Goal: Use online tool/utility: Utilize a website feature to perform a specific function

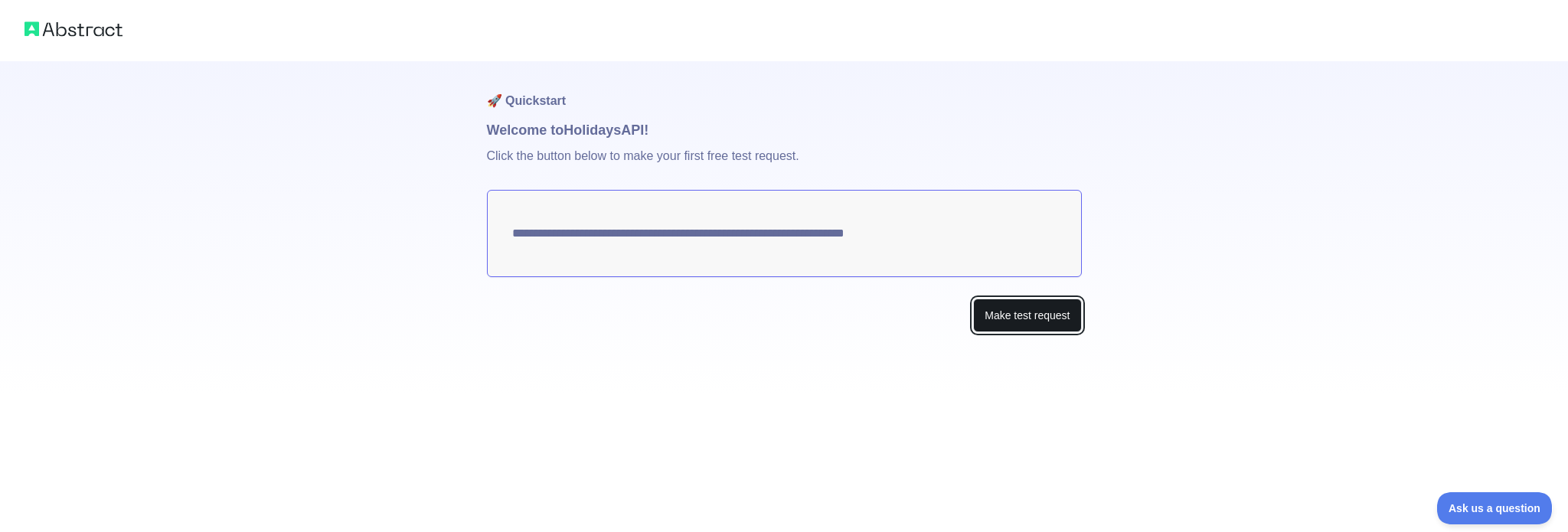
click at [1041, 323] on button "Make test request" at bounding box center [1027, 315] width 108 height 35
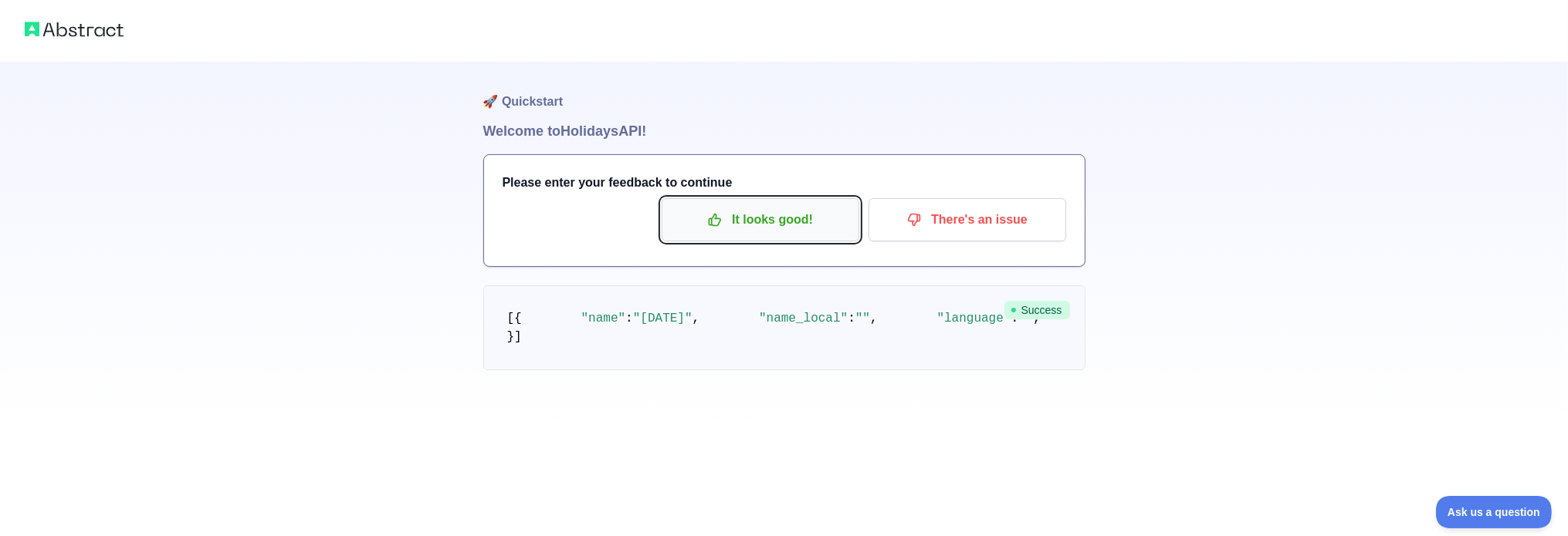
click at [775, 223] on p "It looks good!" at bounding box center [761, 219] width 175 height 26
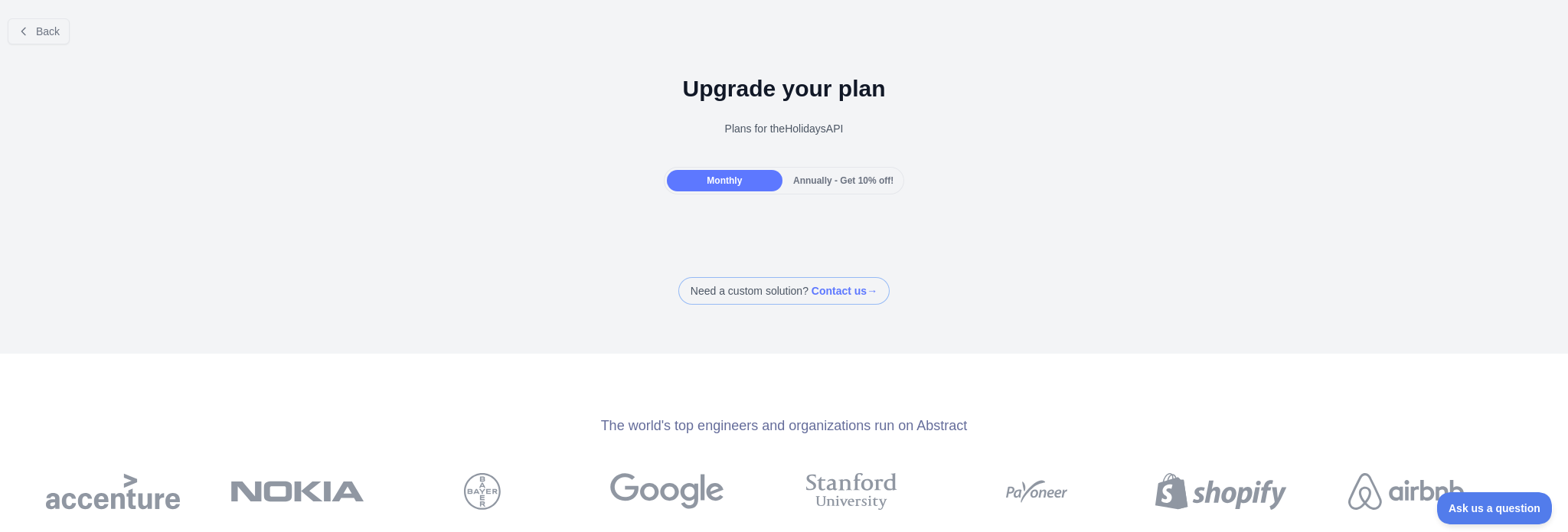
click at [822, 170] on div "Annually - Get 10% off!" at bounding box center [843, 180] width 115 height 21
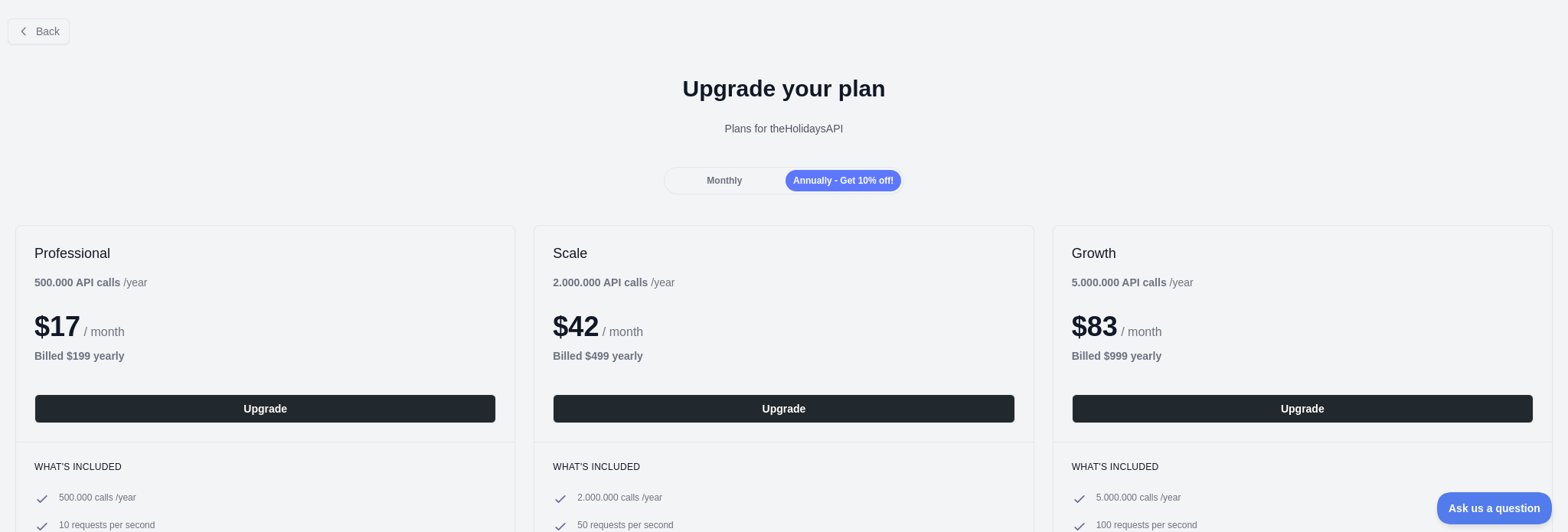
click at [708, 177] on span "Monthly" at bounding box center [724, 180] width 35 height 11
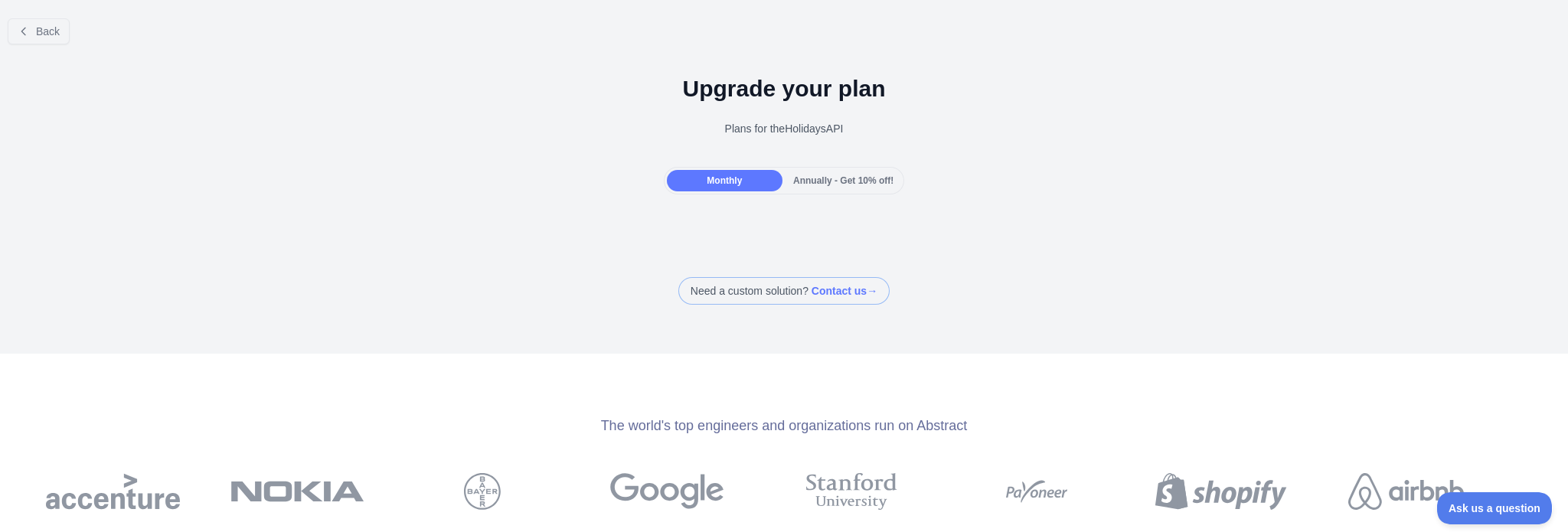
click at [825, 175] on span "Annually - Get 10% off!" at bounding box center [843, 180] width 100 height 11
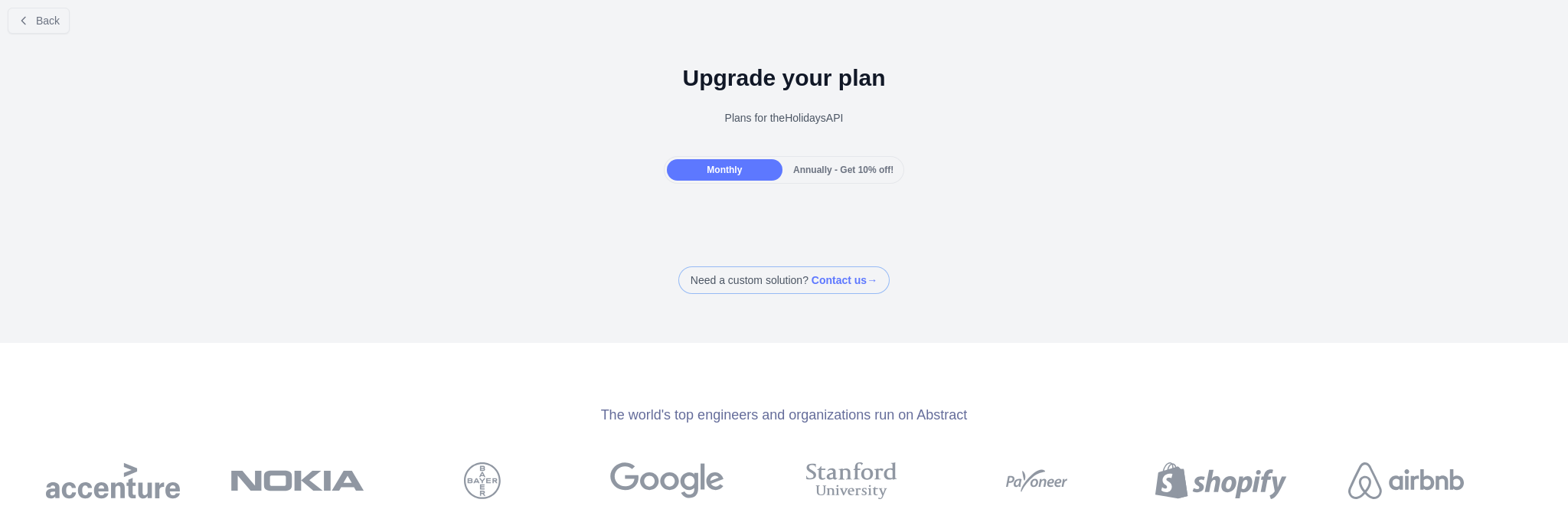
scroll to position [4, 0]
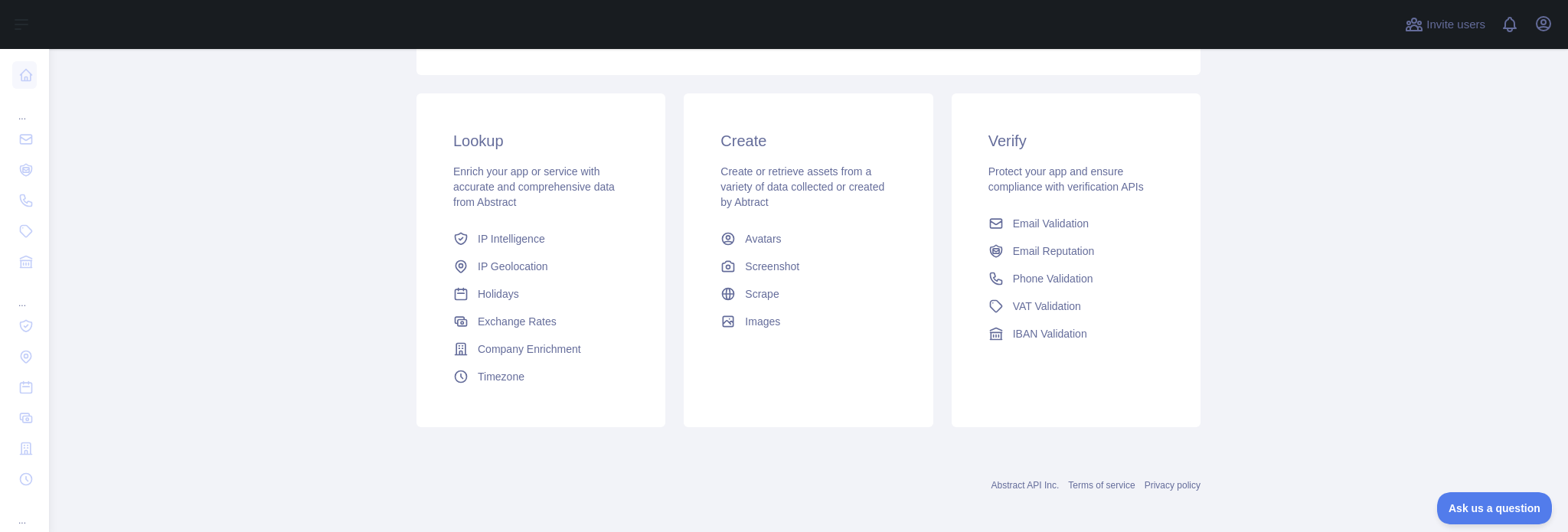
scroll to position [229, 0]
click at [520, 262] on span "IP Geolocation" at bounding box center [513, 258] width 71 height 15
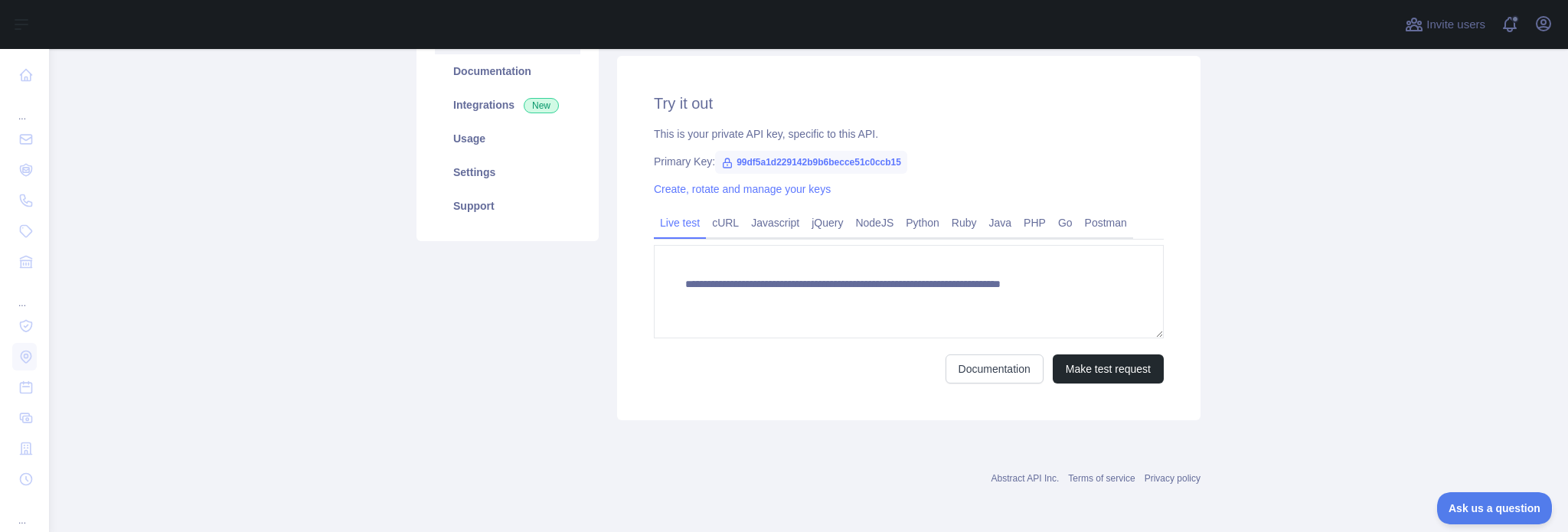
type textarea "**********"
click at [1096, 372] on button "Make test request" at bounding box center [1108, 369] width 111 height 29
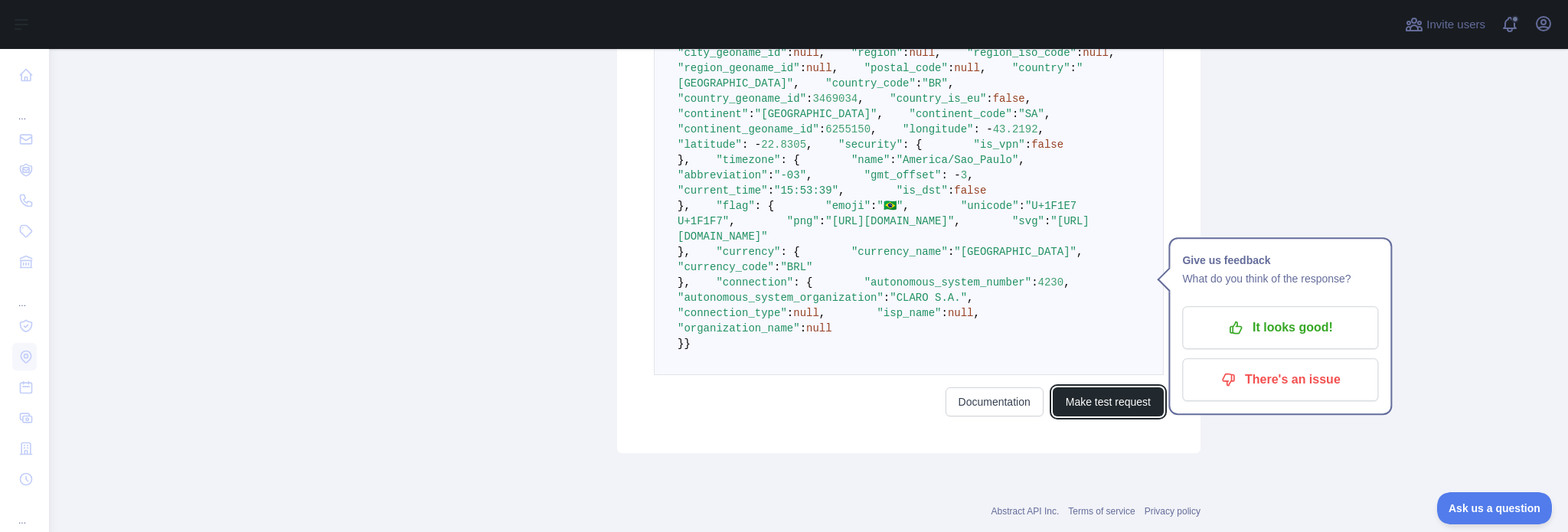
scroll to position [577, 0]
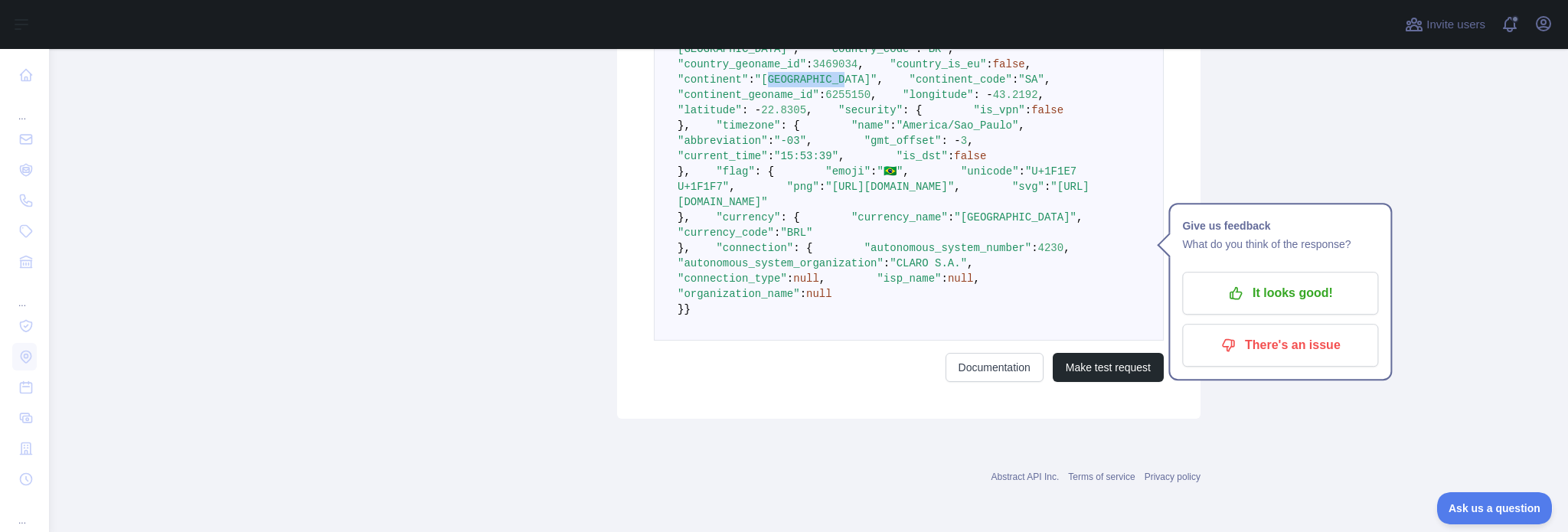
drag, startPoint x: 788, startPoint y: 177, endPoint x: 850, endPoint y: 180, distance: 62.1
click at [855, 86] on span ""South America"" at bounding box center [816, 79] width 122 height 12
drag, startPoint x: 812, startPoint y: 196, endPoint x: 820, endPoint y: 196, distance: 8.0
click at [1019, 86] on span ""SA"" at bounding box center [1031, 79] width 26 height 12
click at [913, 204] on pre "{ "ip_address" : "189.53.131.12" , "city" : null , "city_geoname_id" : null , "…" at bounding box center [908, 155] width 510 height 369
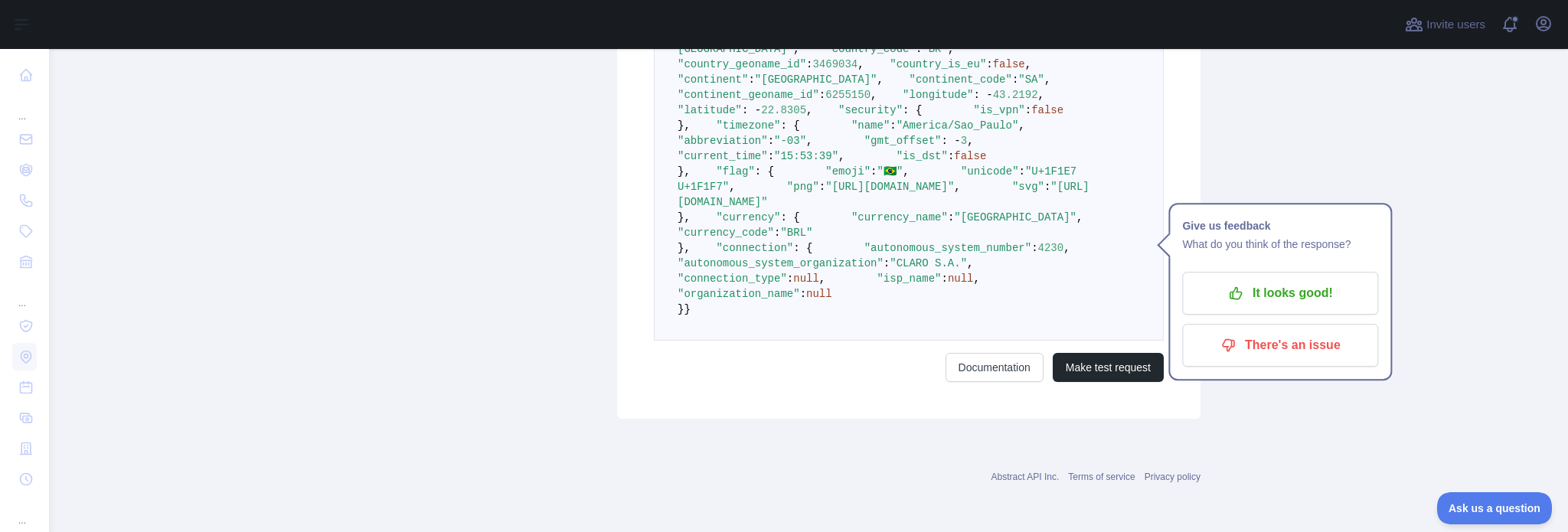
click at [913, 207] on pre "{ "ip_address" : "189.53.131.12" , "city" : null , "city_geoname_id" : null , "…" at bounding box center [908, 155] width 510 height 369
click at [909, 207] on pre "{ "ip_address" : "189.53.131.12" , "city" : null , "city_geoname_id" : null , "…" at bounding box center [908, 155] width 510 height 369
click at [938, 207] on pre "{ "ip_address" : "189.53.131.12" , "city" : null , "city_geoname_id" : null , "…" at bounding box center [908, 155] width 510 height 369
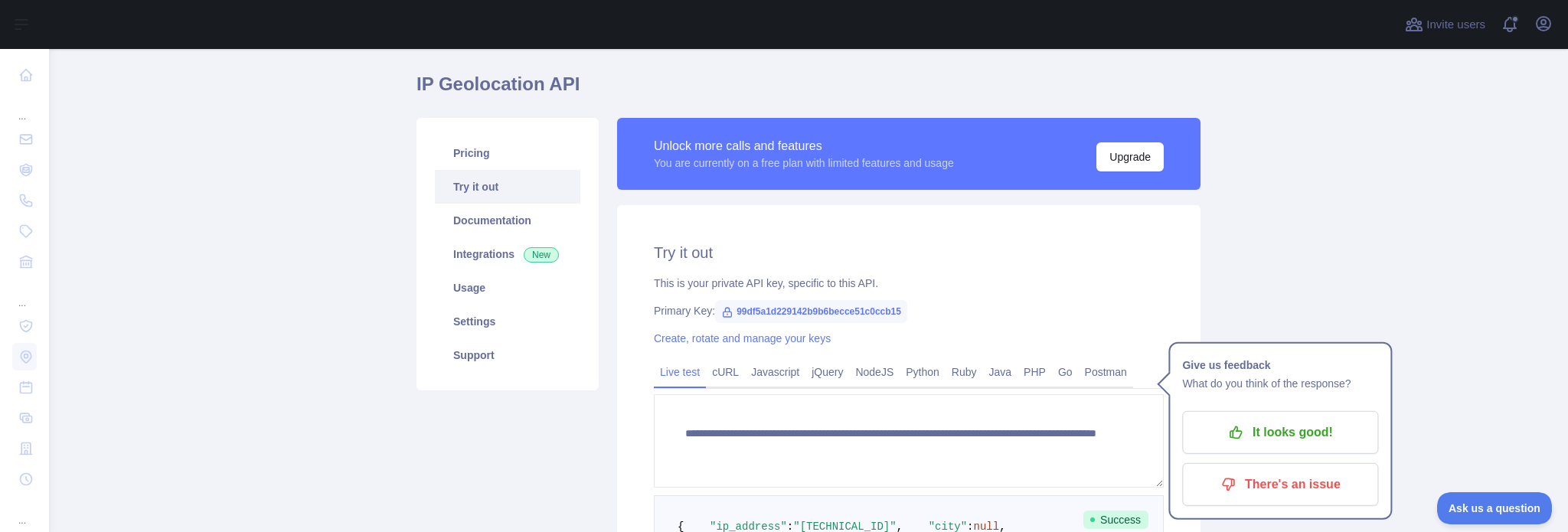
scroll to position [169, 0]
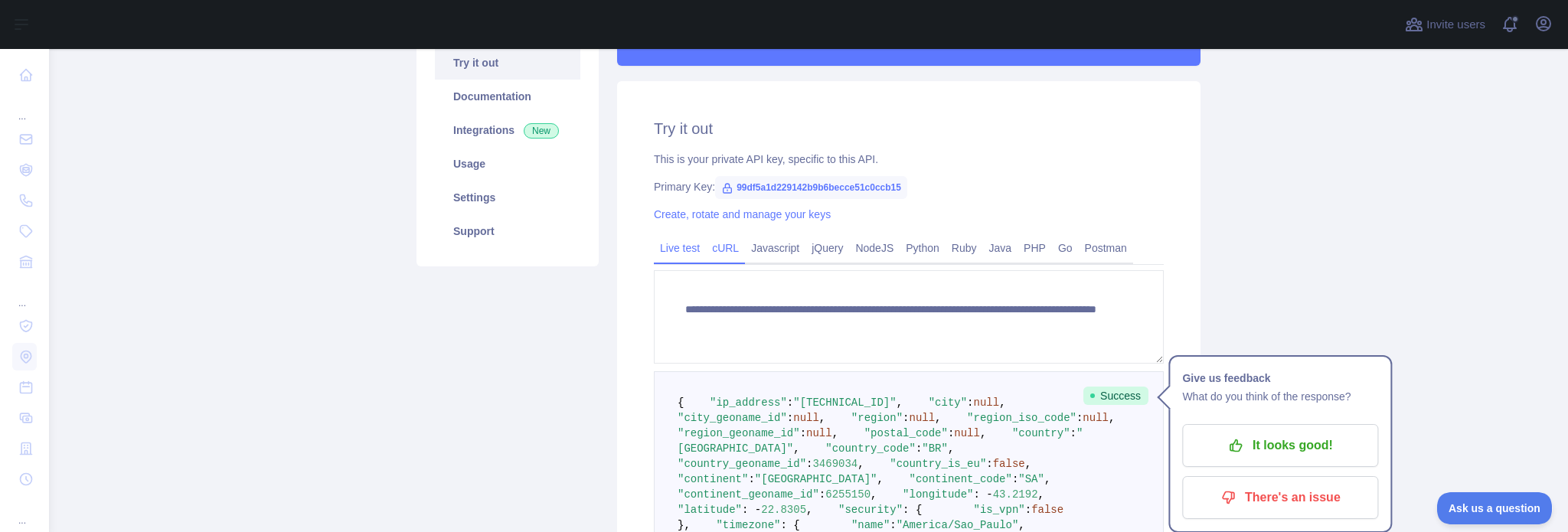
click at [713, 247] on link "cURL" at bounding box center [726, 247] width 39 height 24
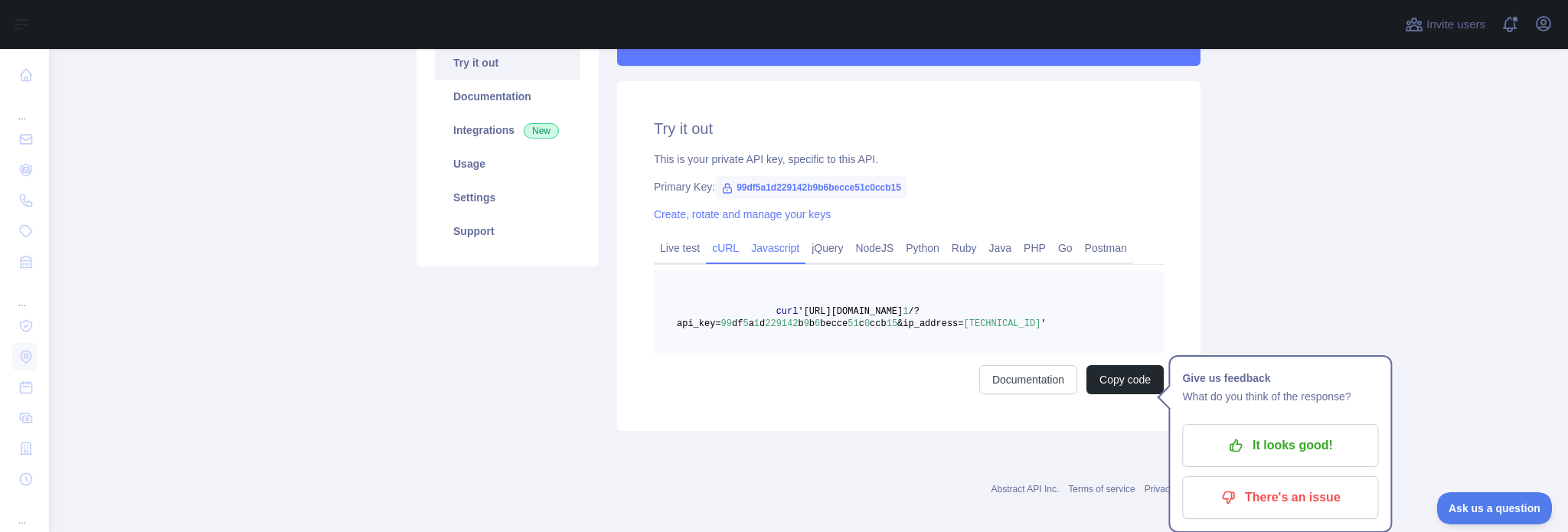
click at [767, 254] on link "Javascript" at bounding box center [775, 247] width 61 height 24
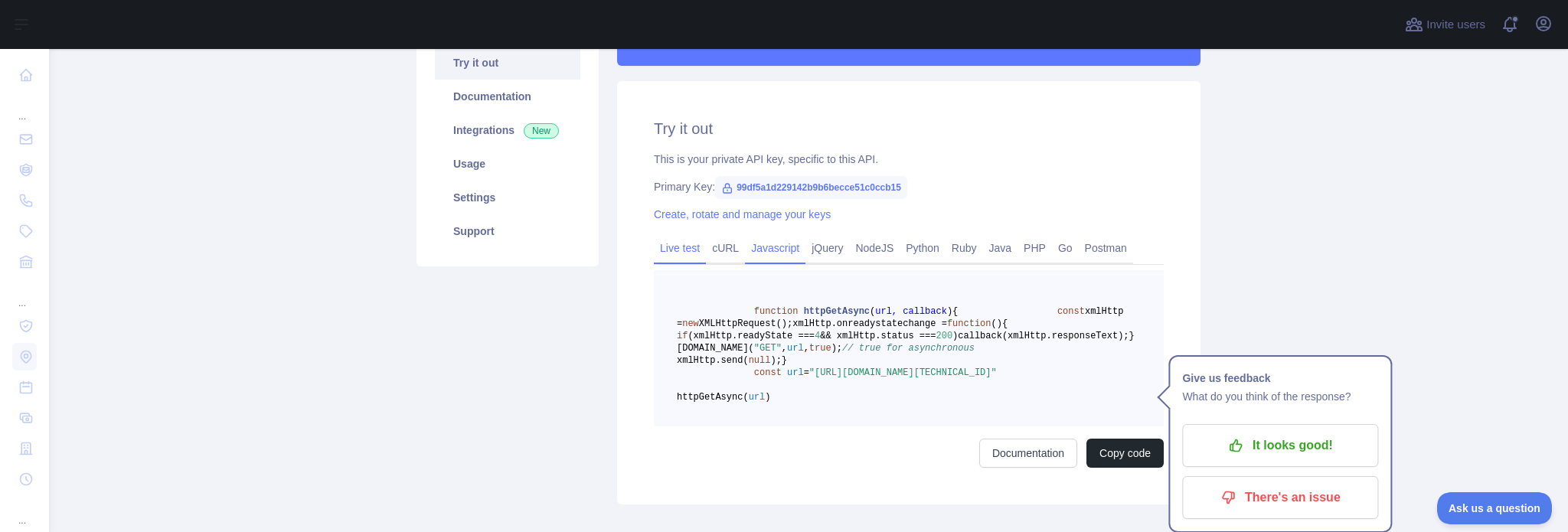
click at [674, 250] on link "Live test" at bounding box center [680, 247] width 52 height 24
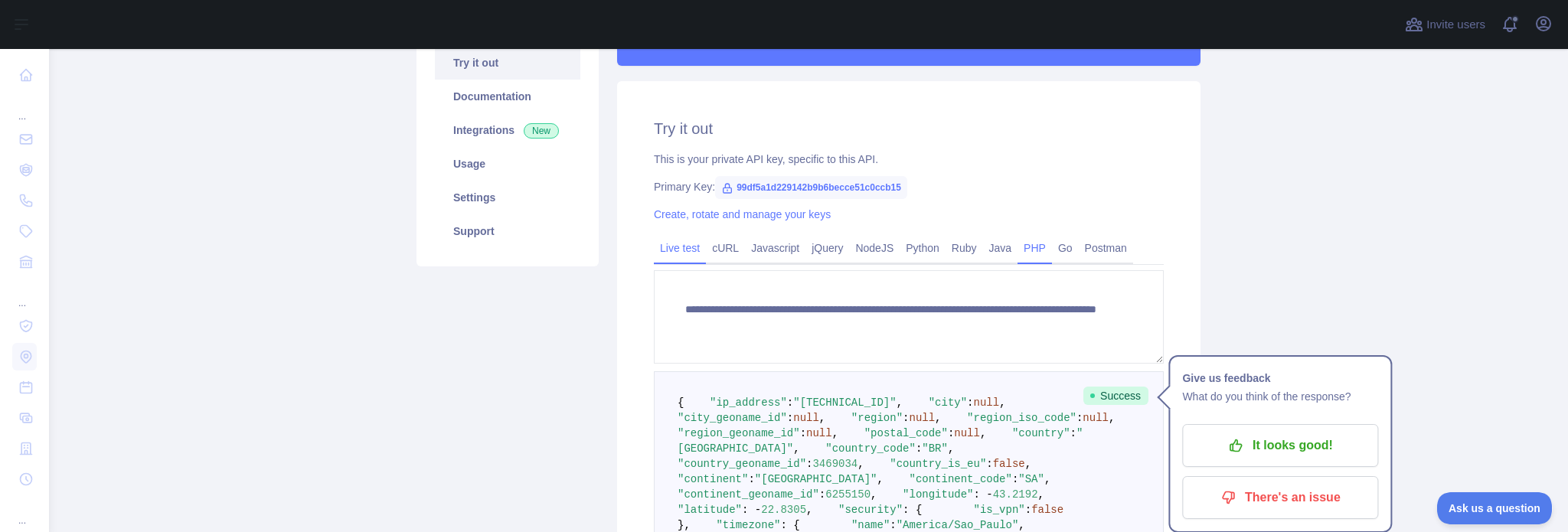
click at [1019, 250] on link "PHP" at bounding box center [1035, 247] width 35 height 24
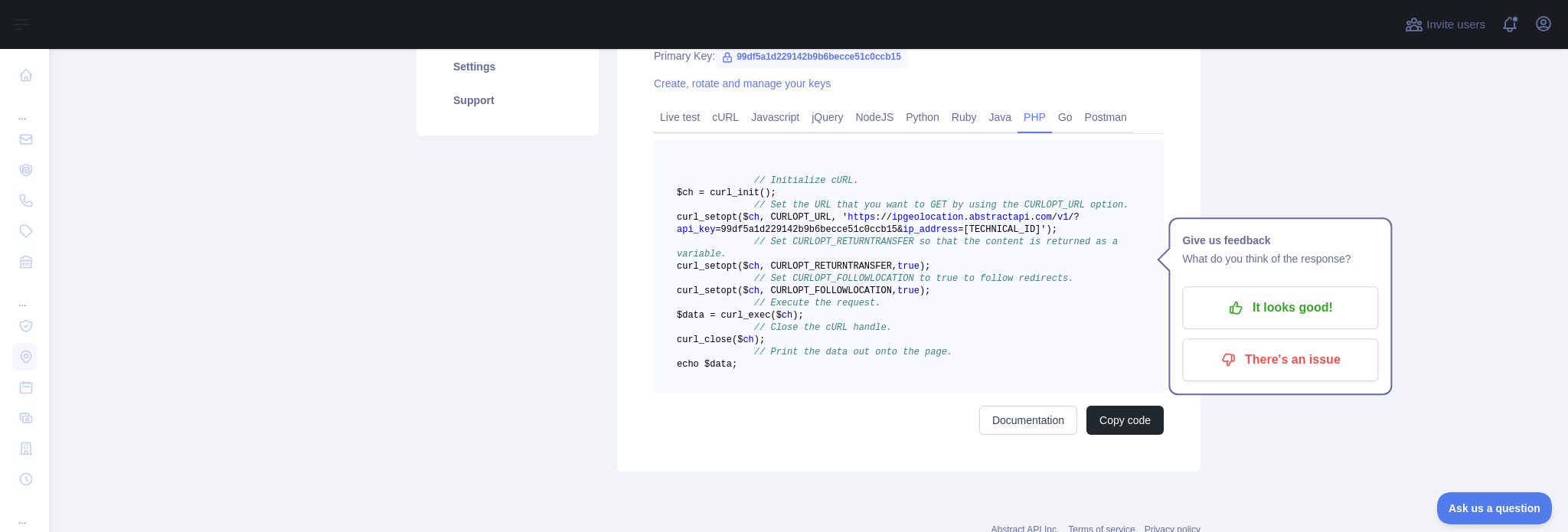
scroll to position [321, 0]
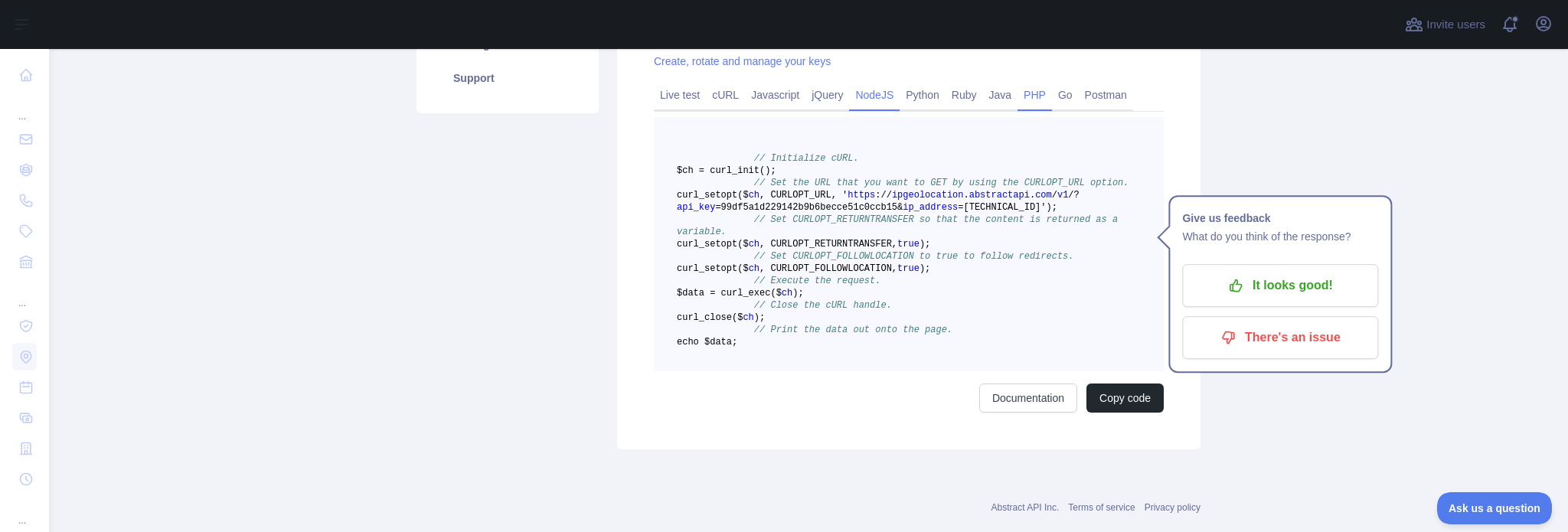
click at [859, 97] on link "NodeJS" at bounding box center [874, 95] width 51 height 24
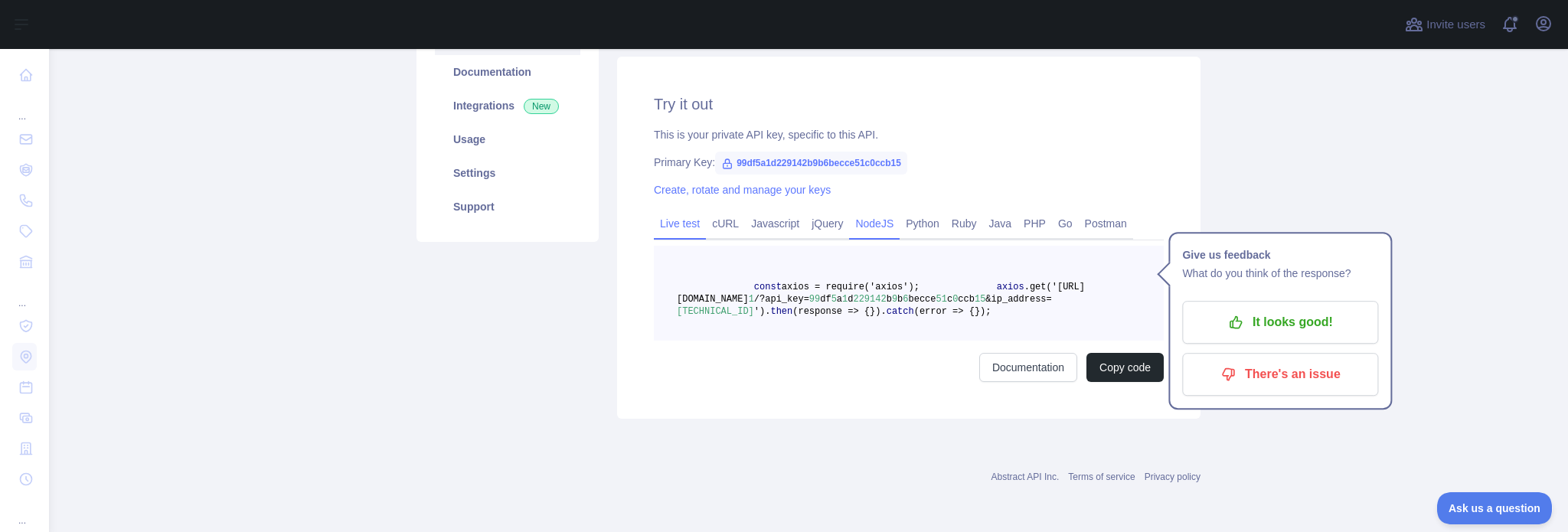
click at [680, 212] on link "Live test" at bounding box center [680, 223] width 52 height 24
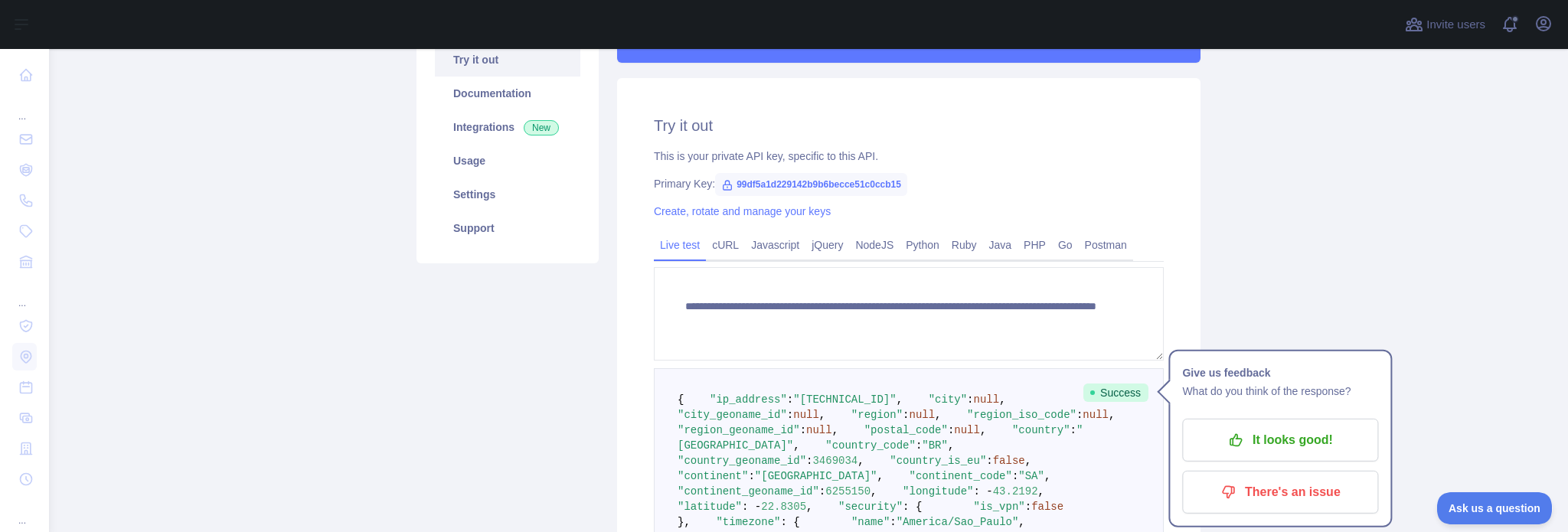
scroll to position [165, 0]
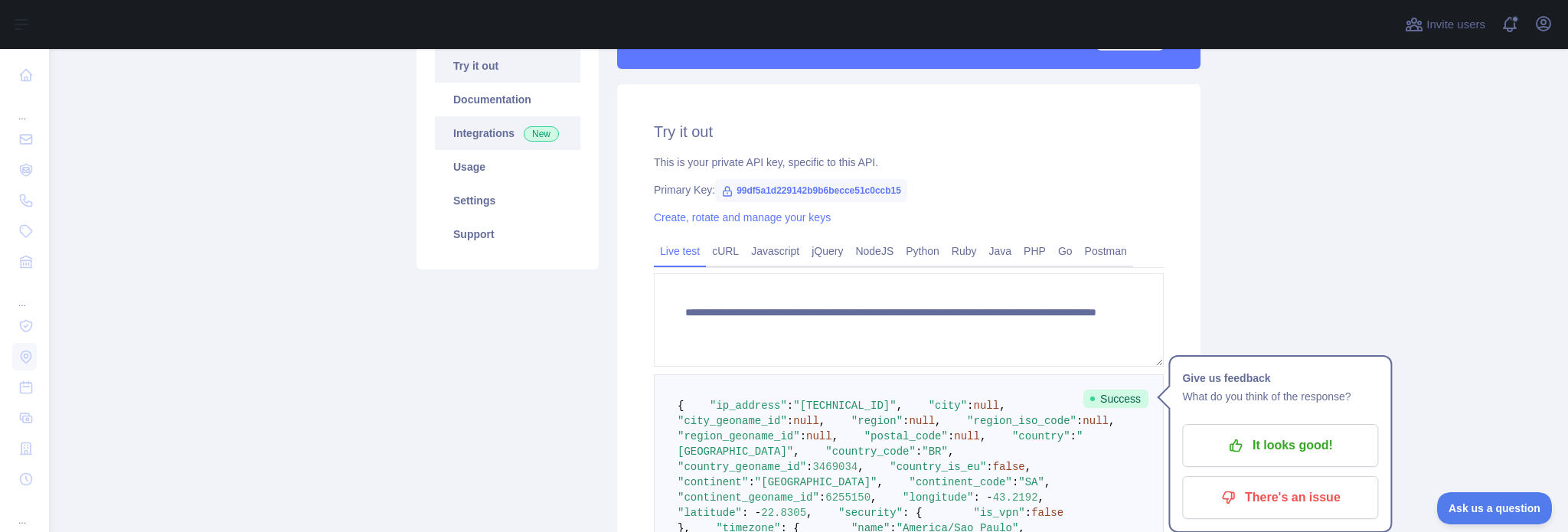
click at [494, 135] on link "Integrations New" at bounding box center [507, 133] width 146 height 34
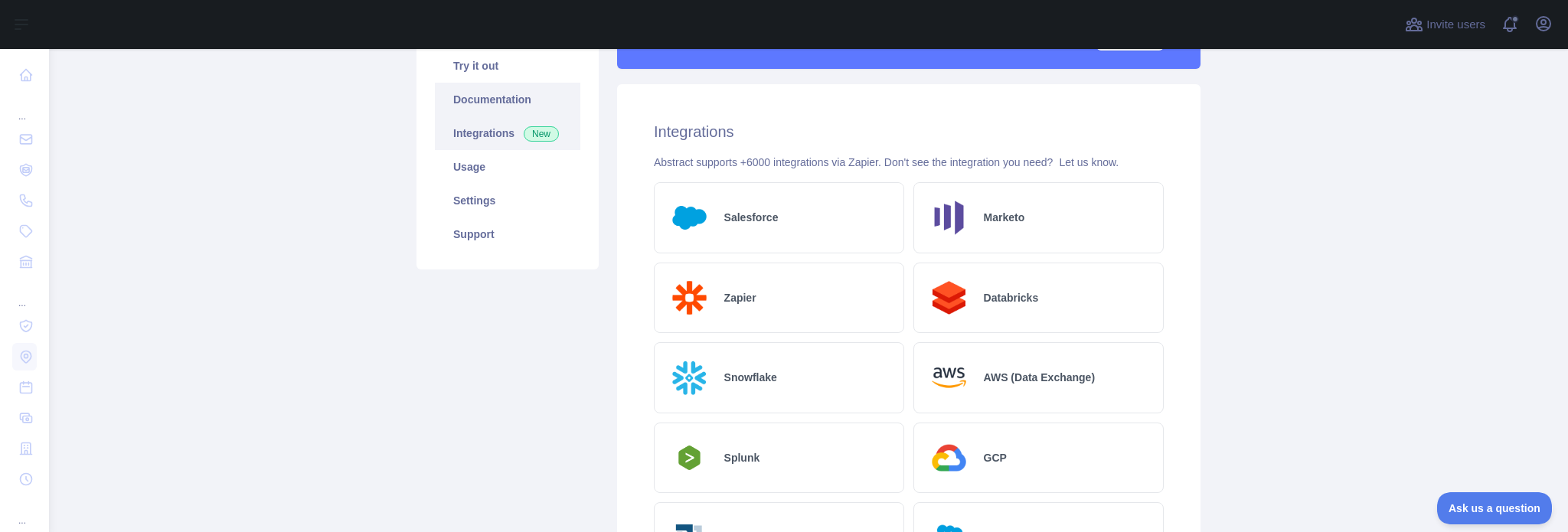
click at [508, 104] on link "Documentation" at bounding box center [507, 100] width 146 height 34
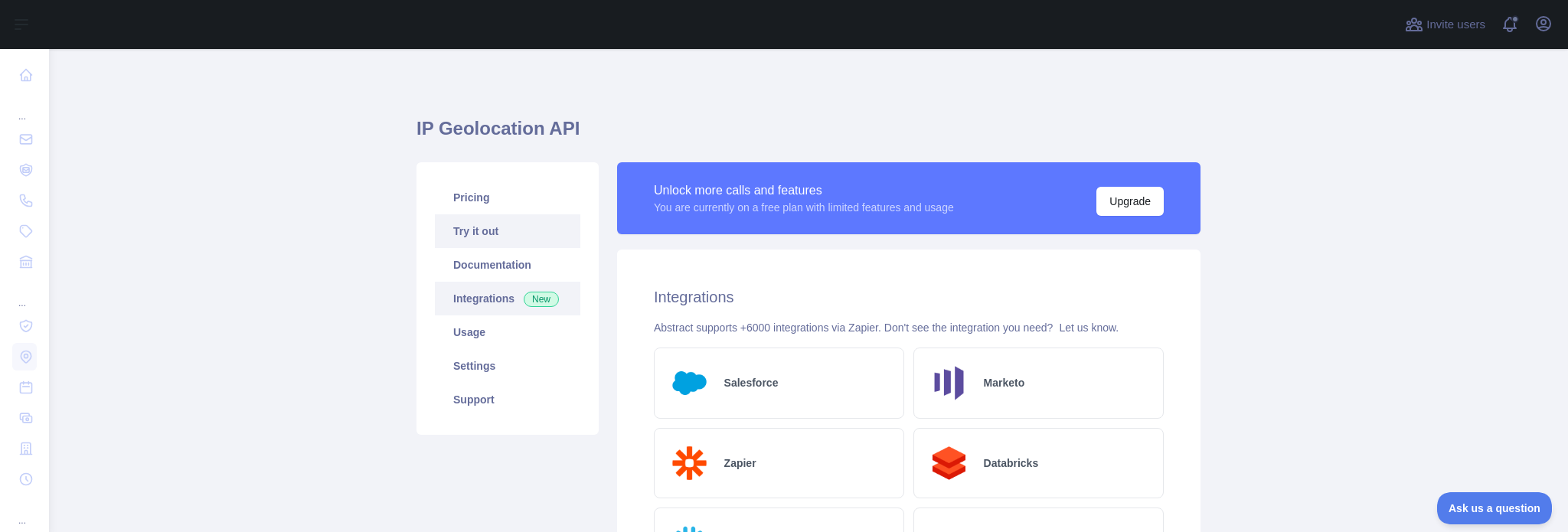
click at [479, 231] on link "Try it out" at bounding box center [507, 231] width 146 height 34
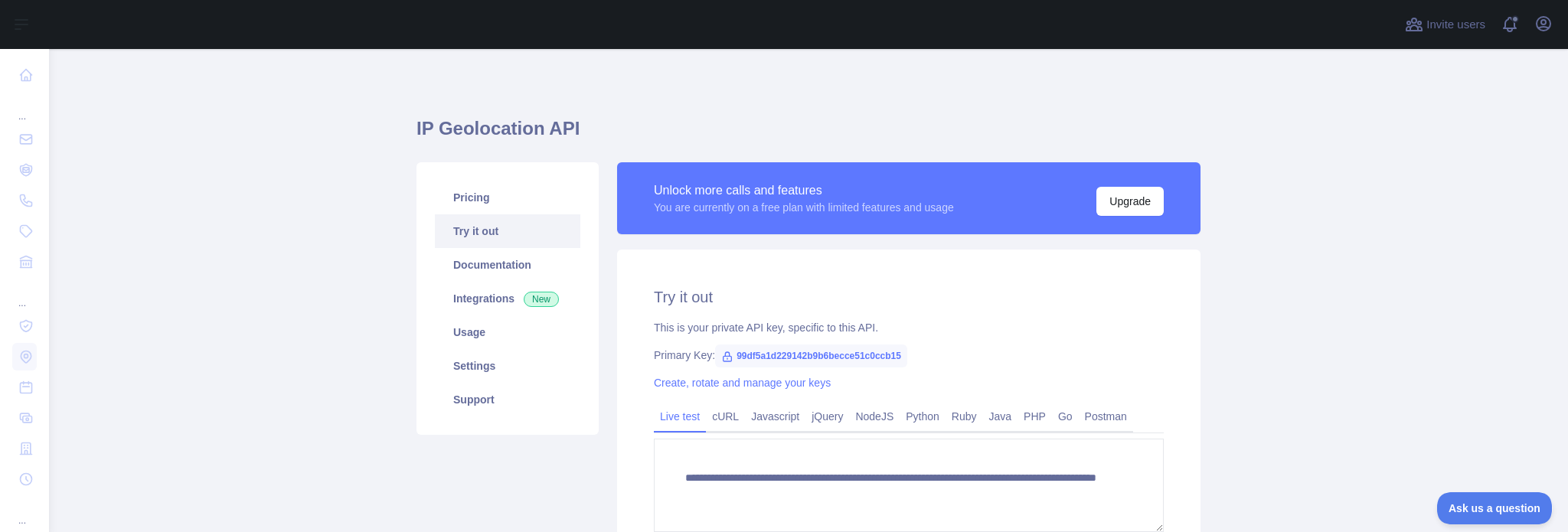
click at [1233, 191] on main "**********" at bounding box center [808, 290] width 1519 height 483
click at [1239, 196] on main "**********" at bounding box center [808, 290] width 1519 height 483
